Goal: Information Seeking & Learning: Learn about a topic

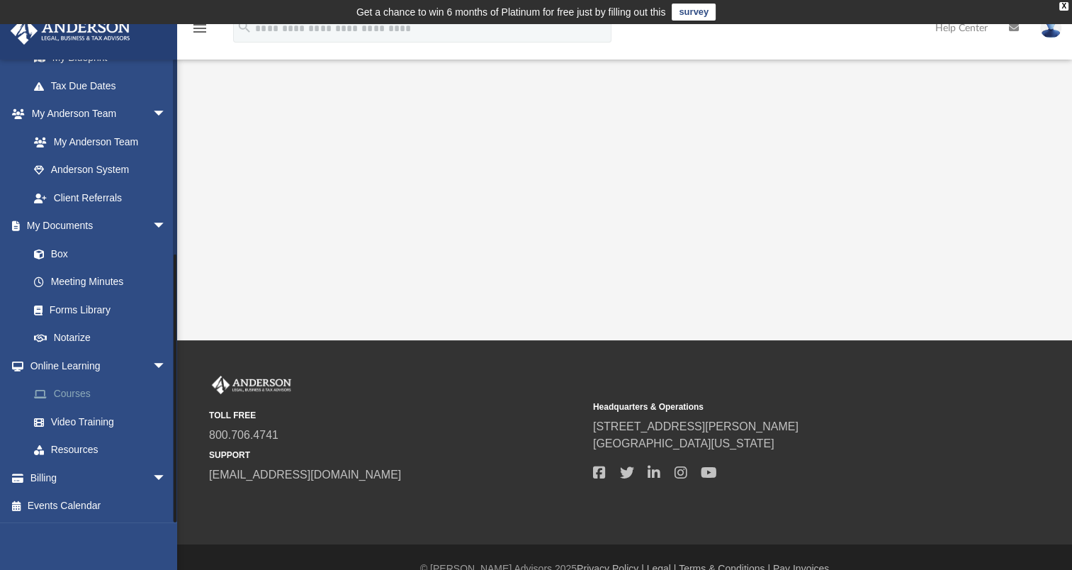
scroll to position [23, 0]
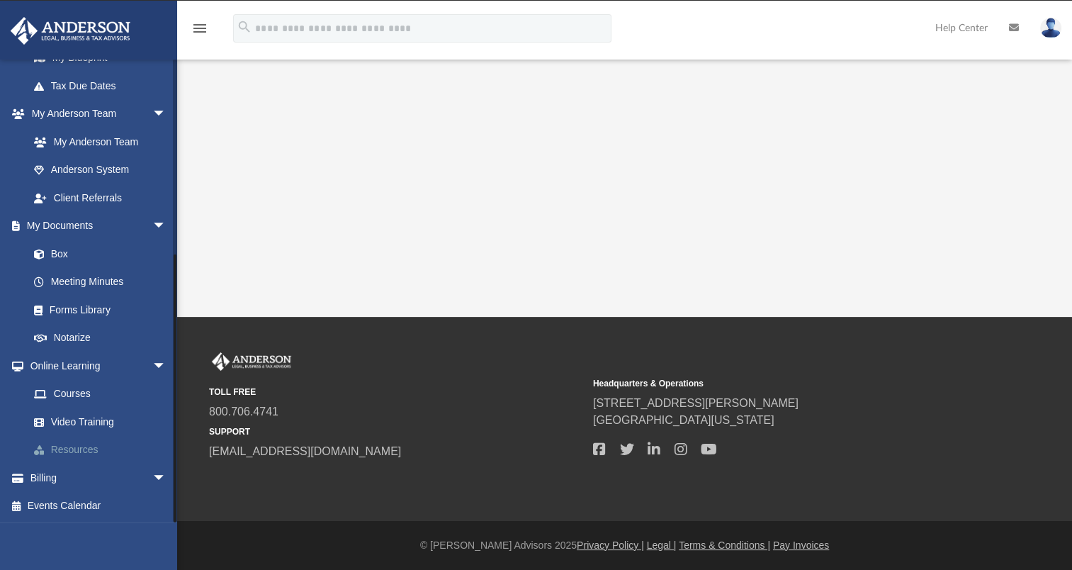
click at [84, 444] on link "Resources" at bounding box center [104, 450] width 168 height 28
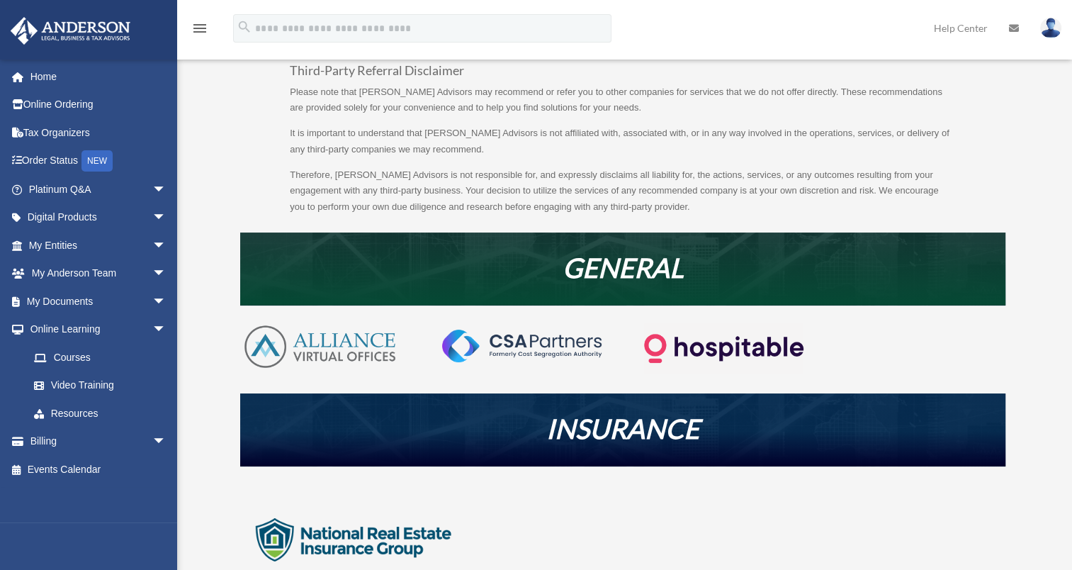
scroll to position [153, 0]
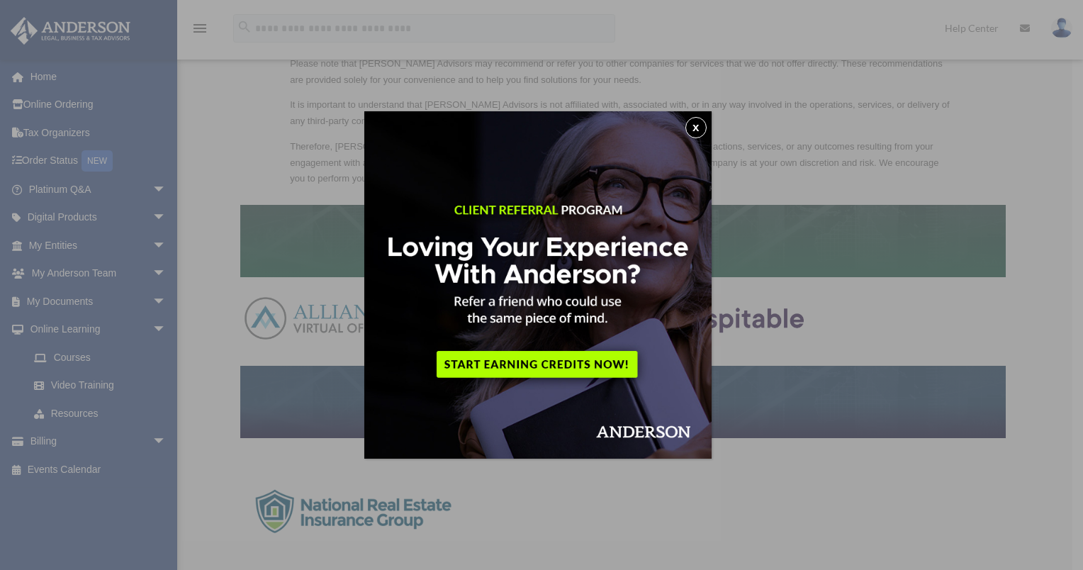
click at [697, 125] on button "x" at bounding box center [695, 127] width 21 height 21
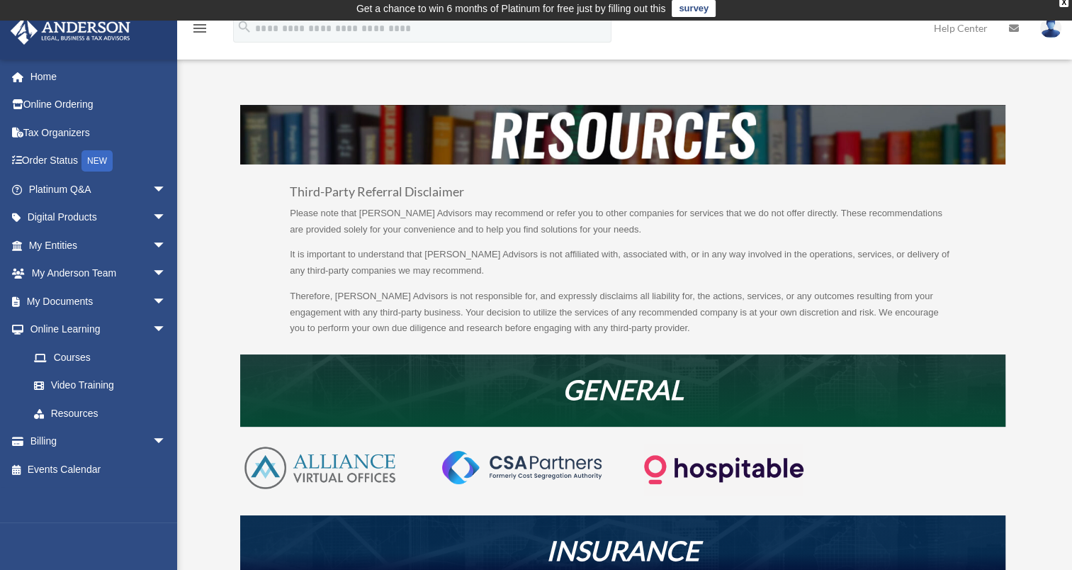
scroll to position [0, 0]
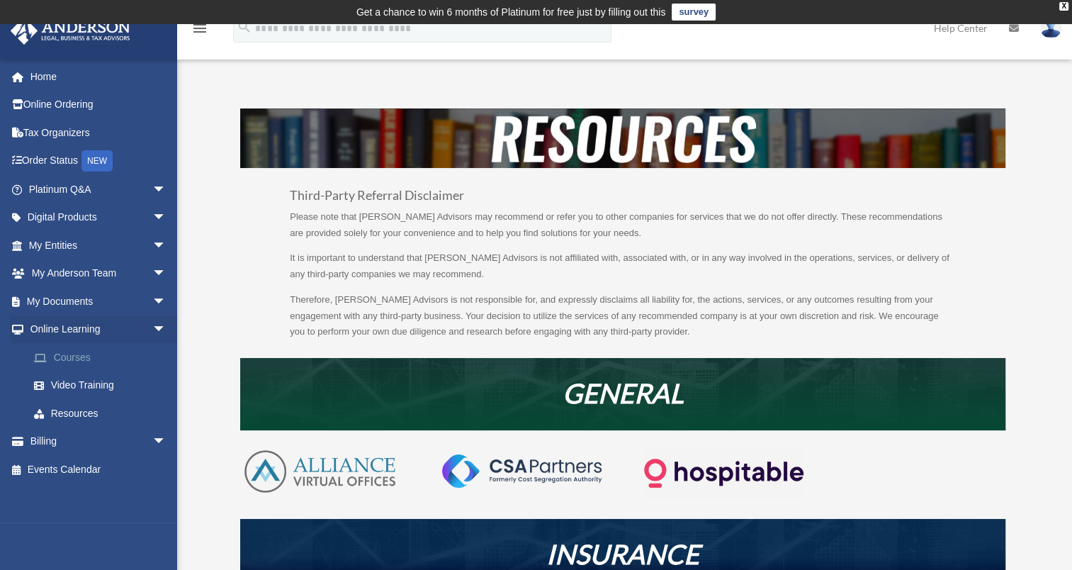
click at [83, 366] on link "Courses" at bounding box center [104, 357] width 168 height 28
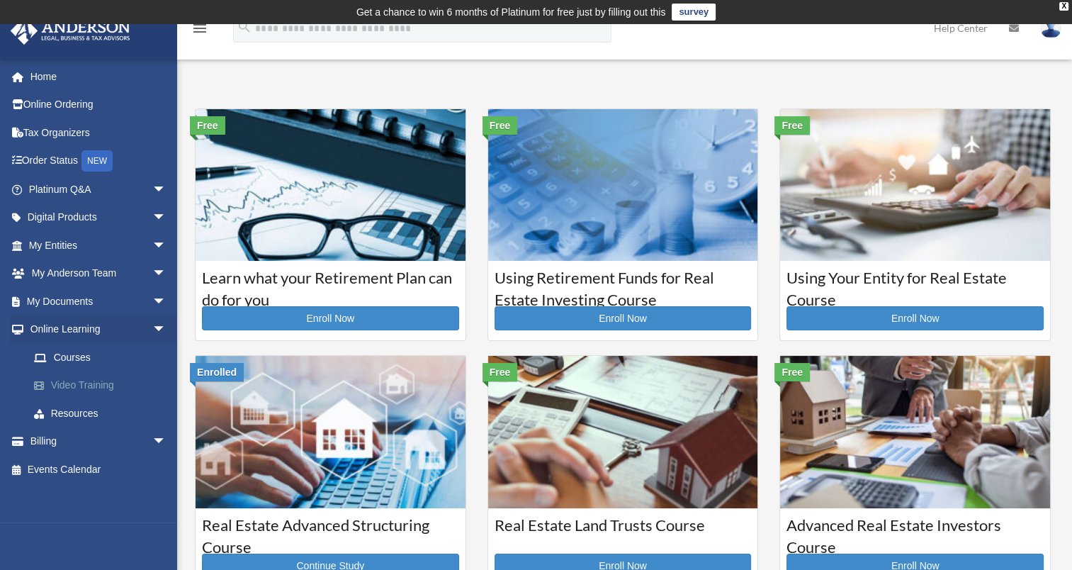
click at [68, 385] on link "Video Training" at bounding box center [104, 385] width 168 height 28
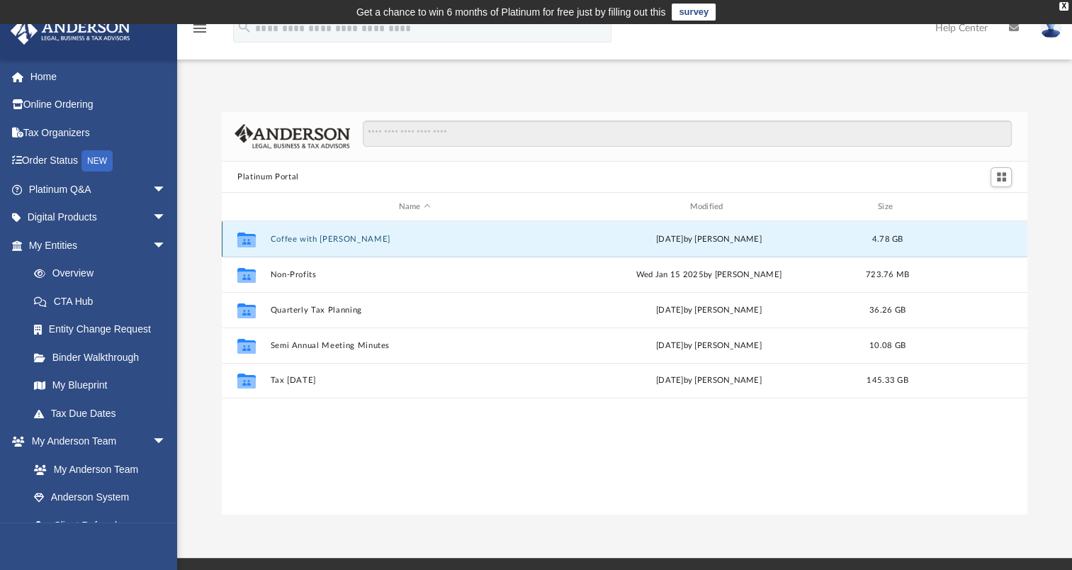
click at [272, 237] on button "Coffee with [PERSON_NAME]" at bounding box center [415, 239] width 288 height 9
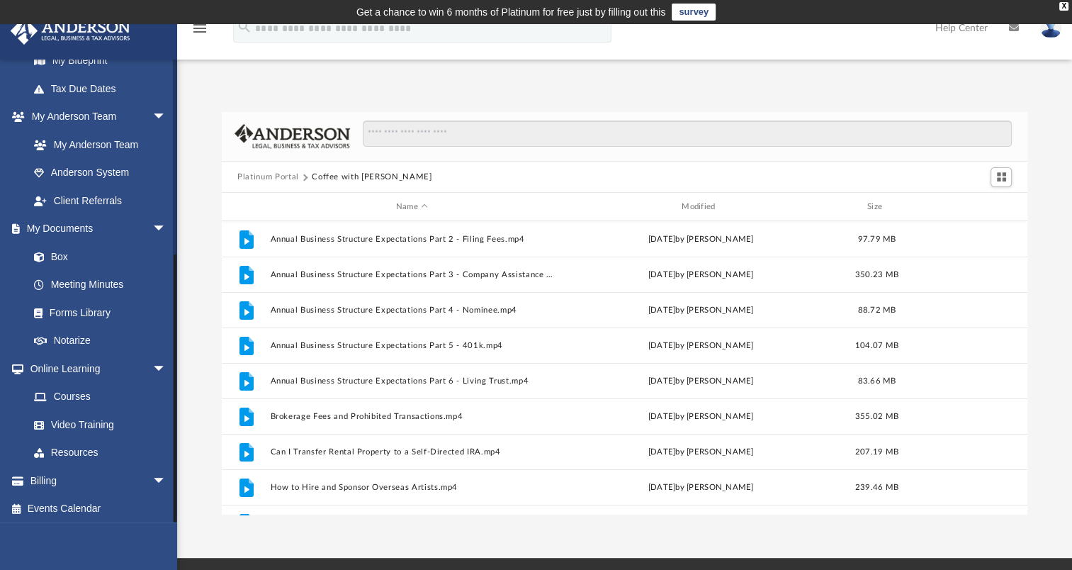
scroll to position [327, 0]
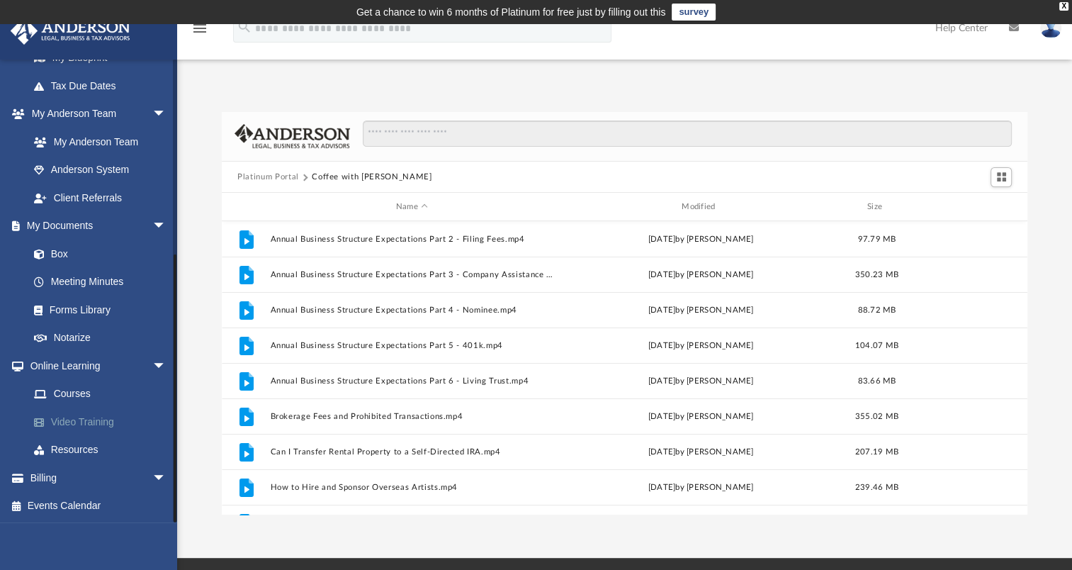
click at [66, 421] on link "Video Training" at bounding box center [104, 422] width 168 height 28
click at [42, 421] on span at bounding box center [46, 422] width 9 height 10
click at [83, 314] on link "Forms Library" at bounding box center [104, 310] width 168 height 28
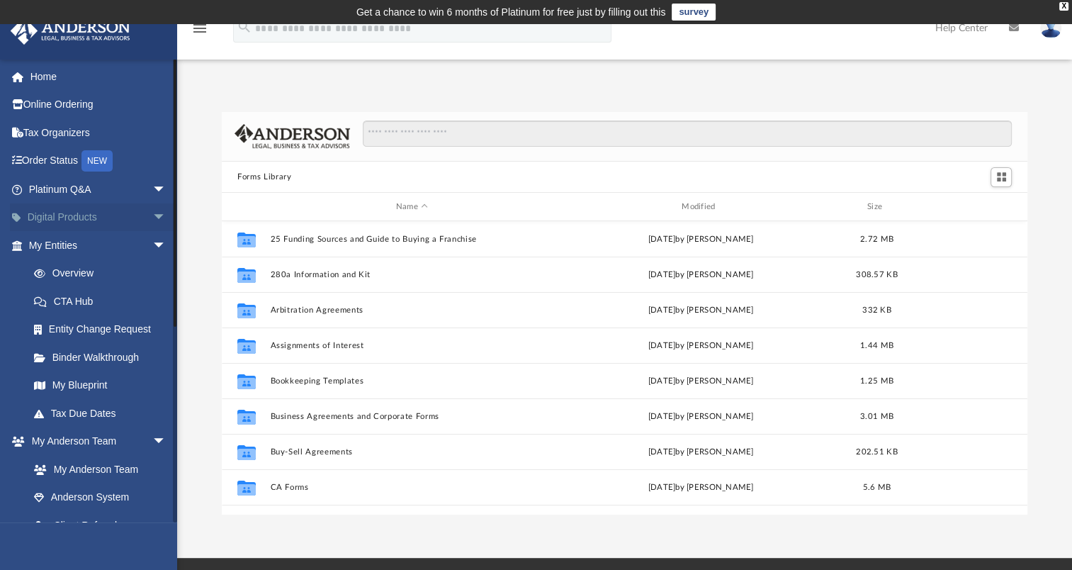
click at [152, 220] on span "arrow_drop_down" at bounding box center [166, 217] width 28 height 29
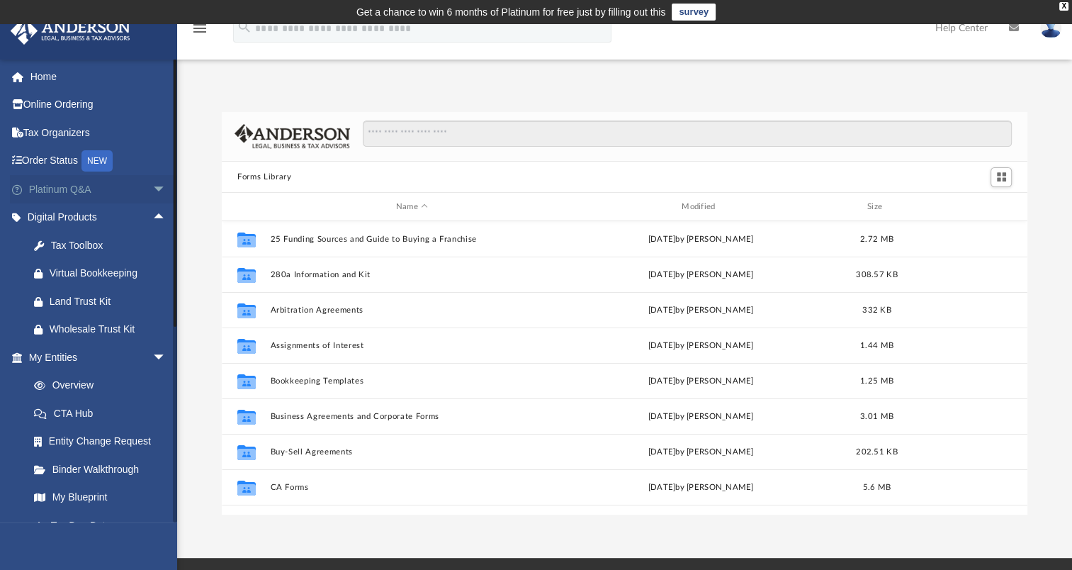
click at [152, 189] on span "arrow_drop_down" at bounding box center [166, 189] width 28 height 29
